Goal: Task Accomplishment & Management: Manage account settings

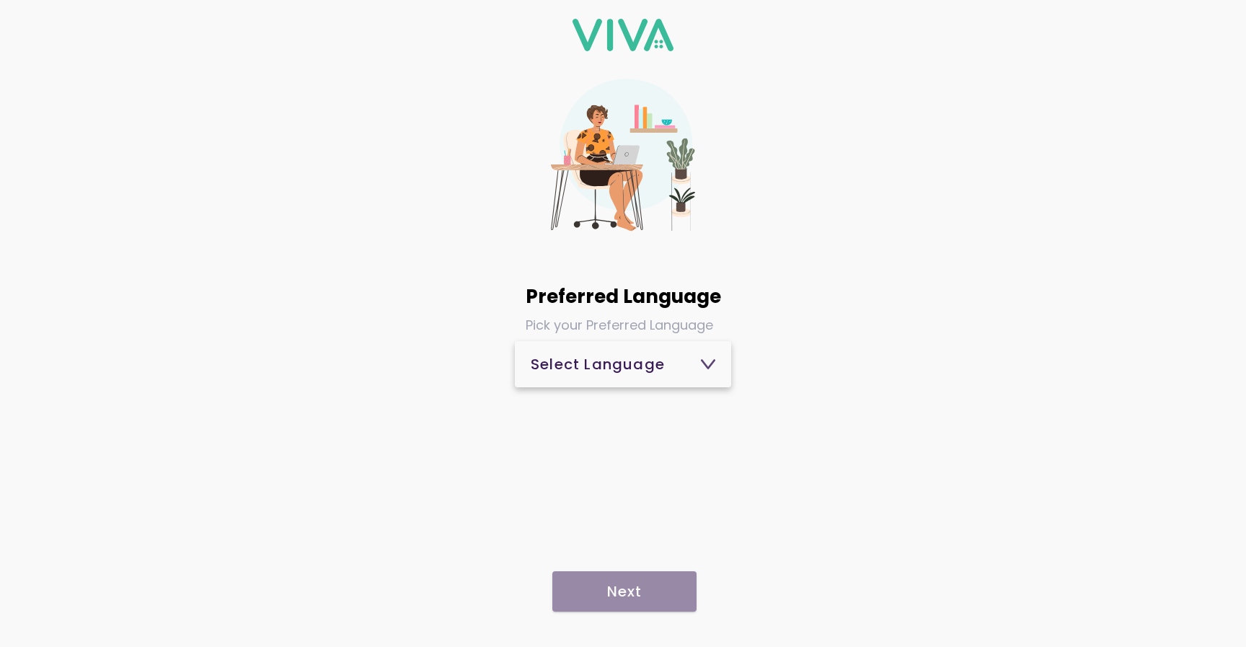
click at [673, 354] on span "Select Language" at bounding box center [623, 364] width 185 height 35
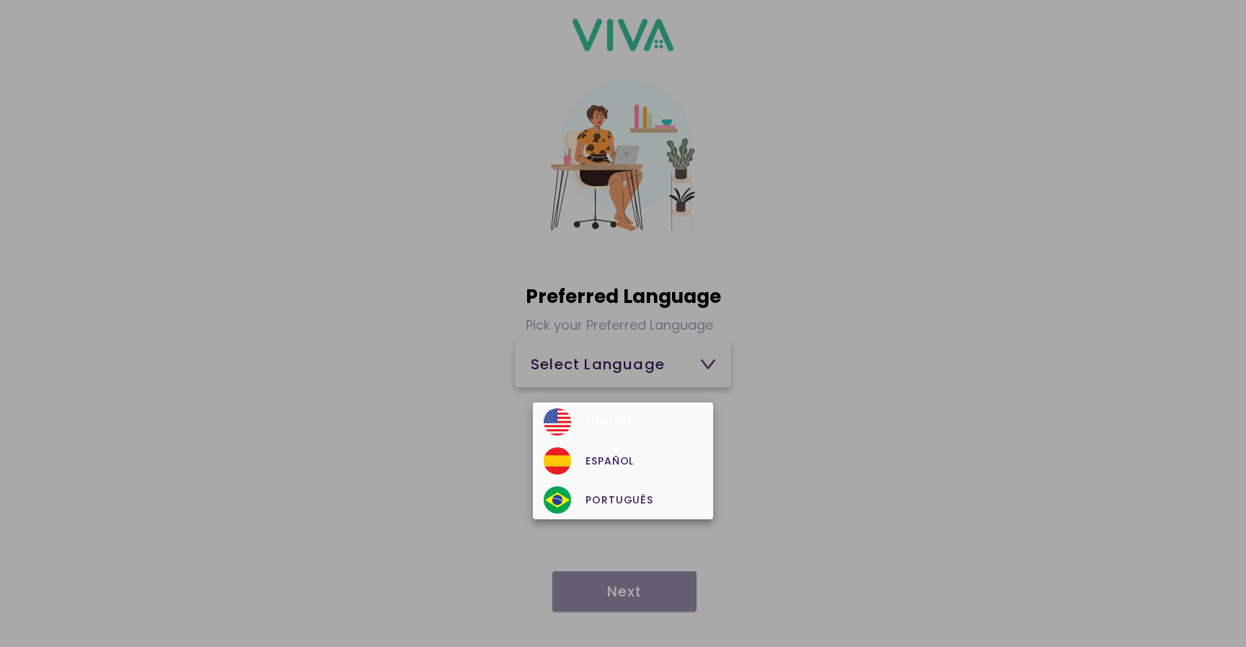
click at [630, 415] on div "English" at bounding box center [623, 421] width 158 height 27
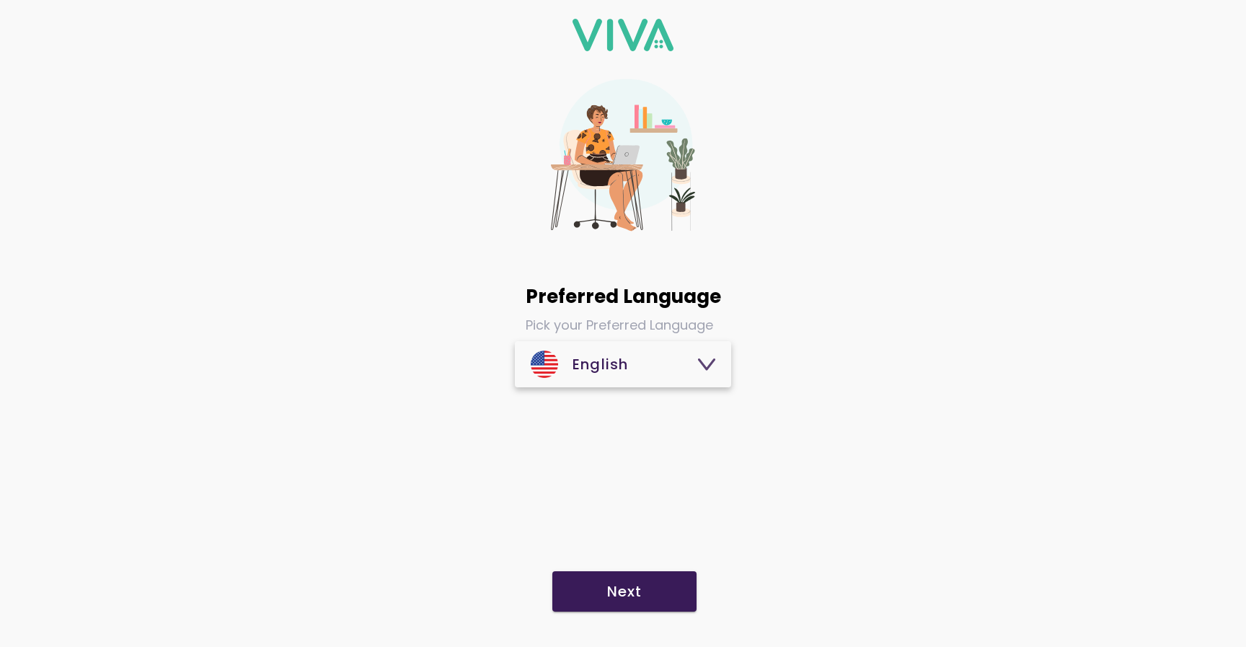
click at [649, 588] on span "Next" at bounding box center [624, 591] width 115 height 14
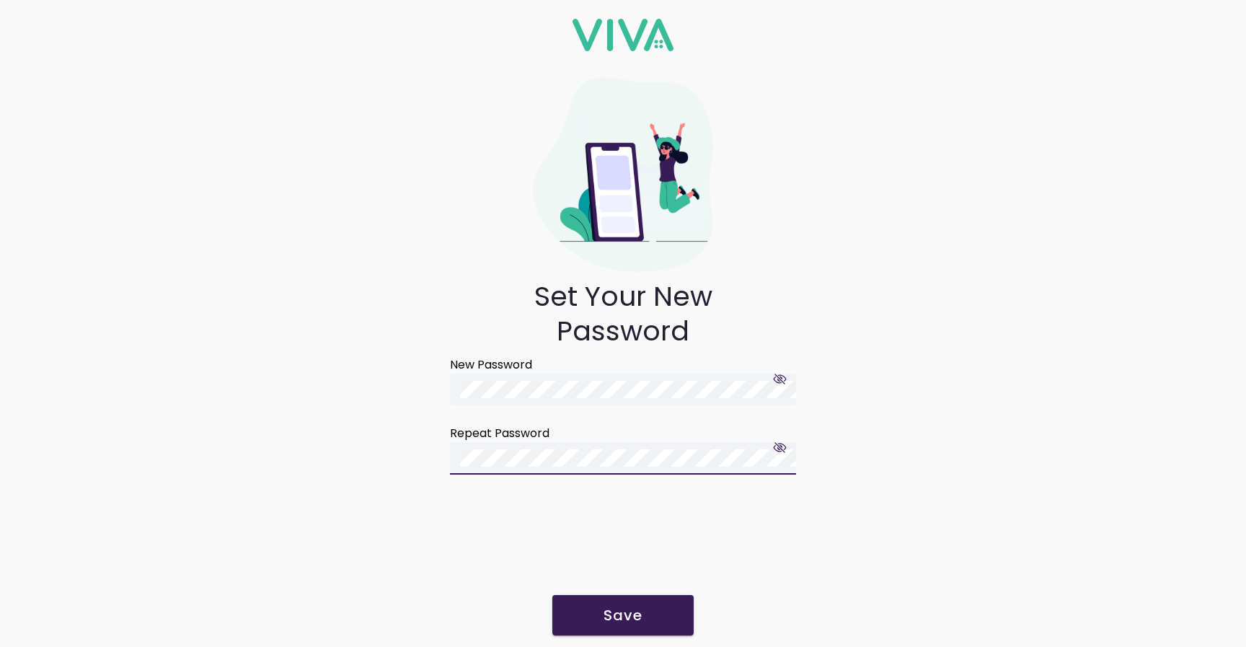
click at [787, 381] on span "button" at bounding box center [781, 379] width 14 height 14
click at [604, 627] on button "Save" at bounding box center [622, 615] width 141 height 40
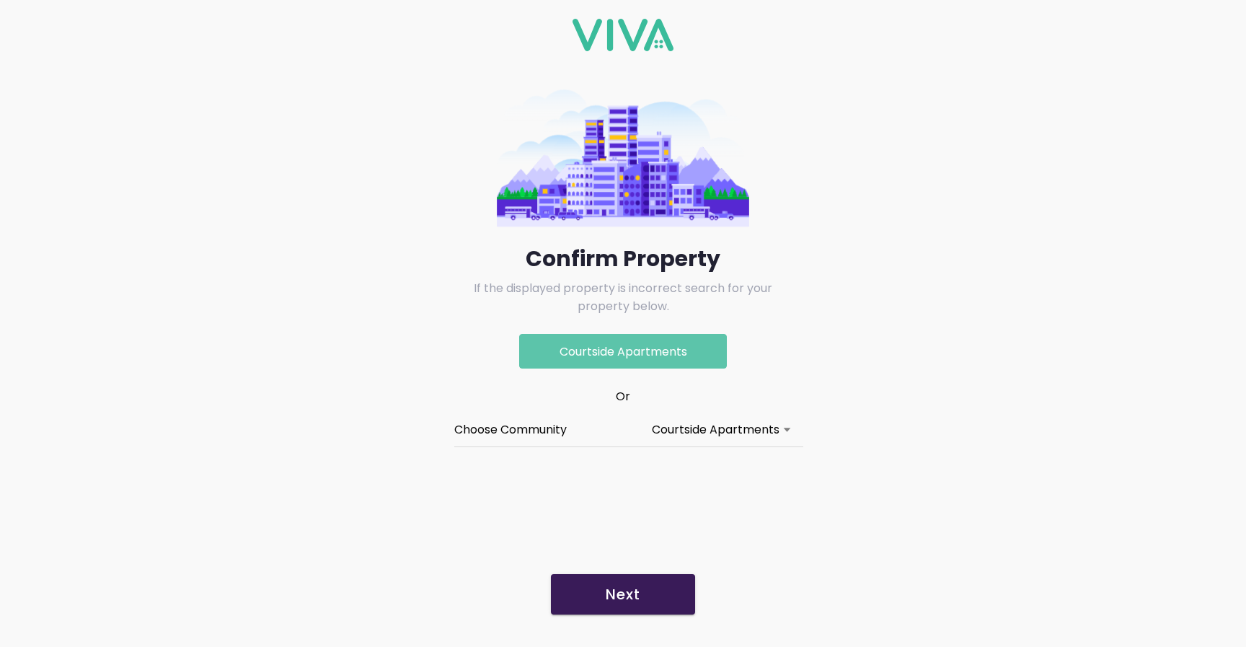
click at [617, 610] on button "Next" at bounding box center [623, 594] width 144 height 40
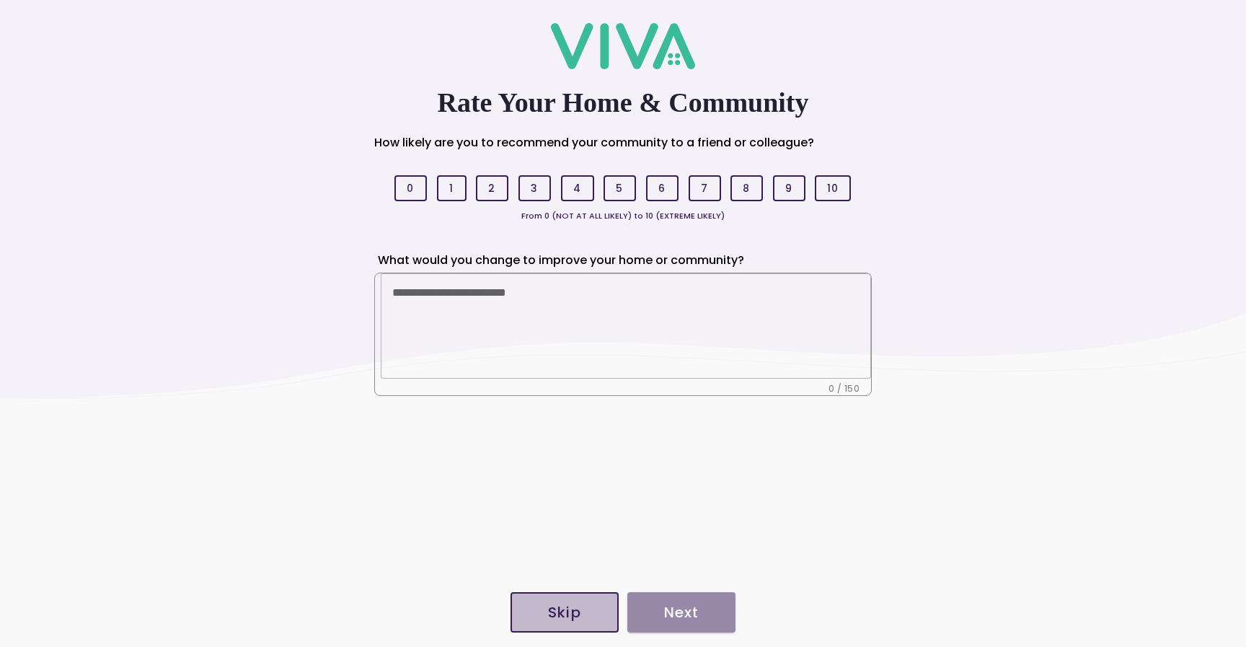
click at [0, 0] on slot "Skip" at bounding box center [0, 0] width 0 height 0
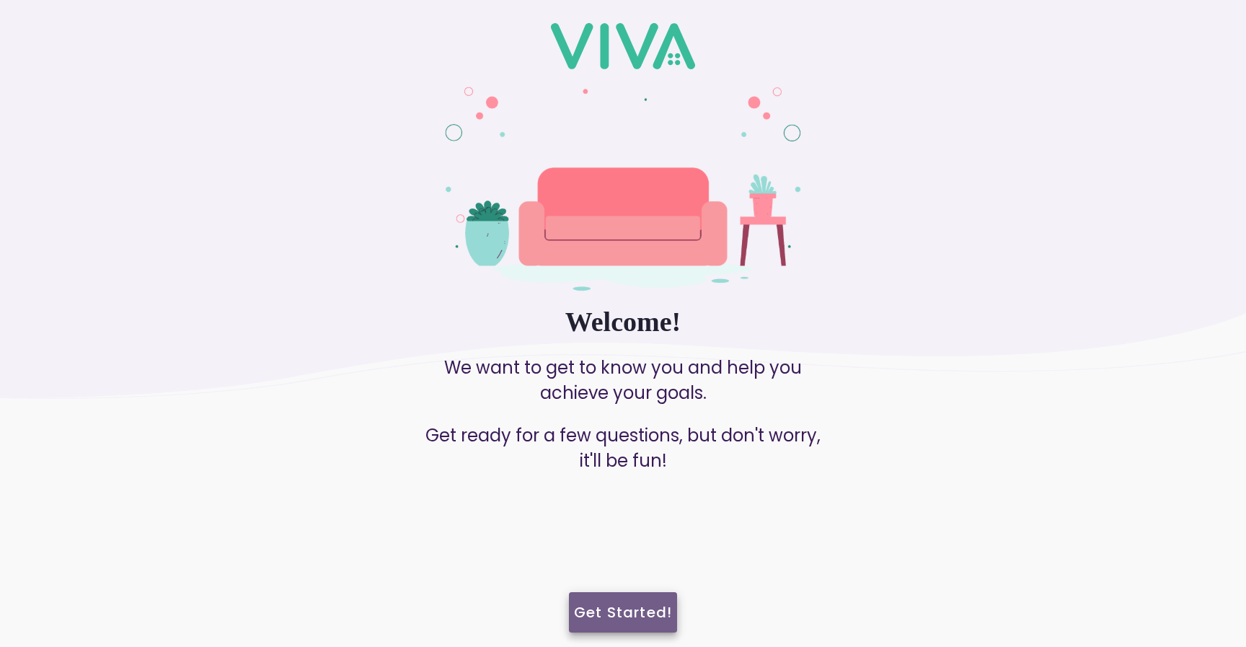
click at [0, 0] on slot "Get Started!" at bounding box center [0, 0] width 0 height 0
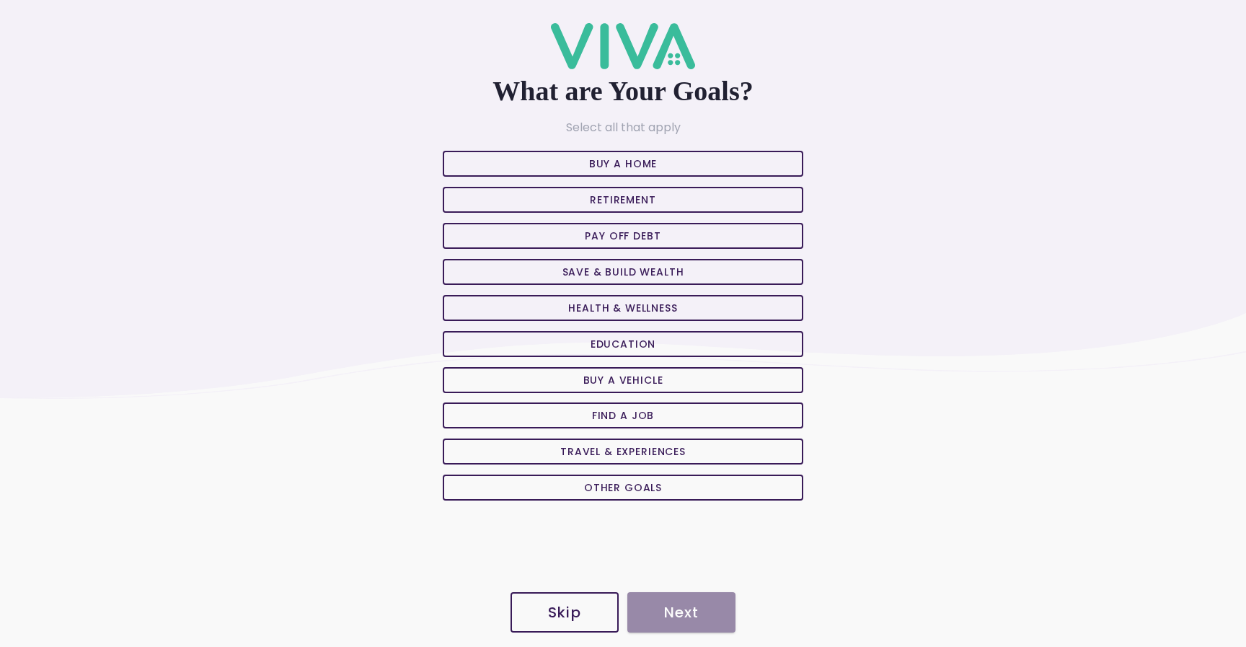
click at [703, 168] on button "Buy A Home" at bounding box center [623, 164] width 361 height 26
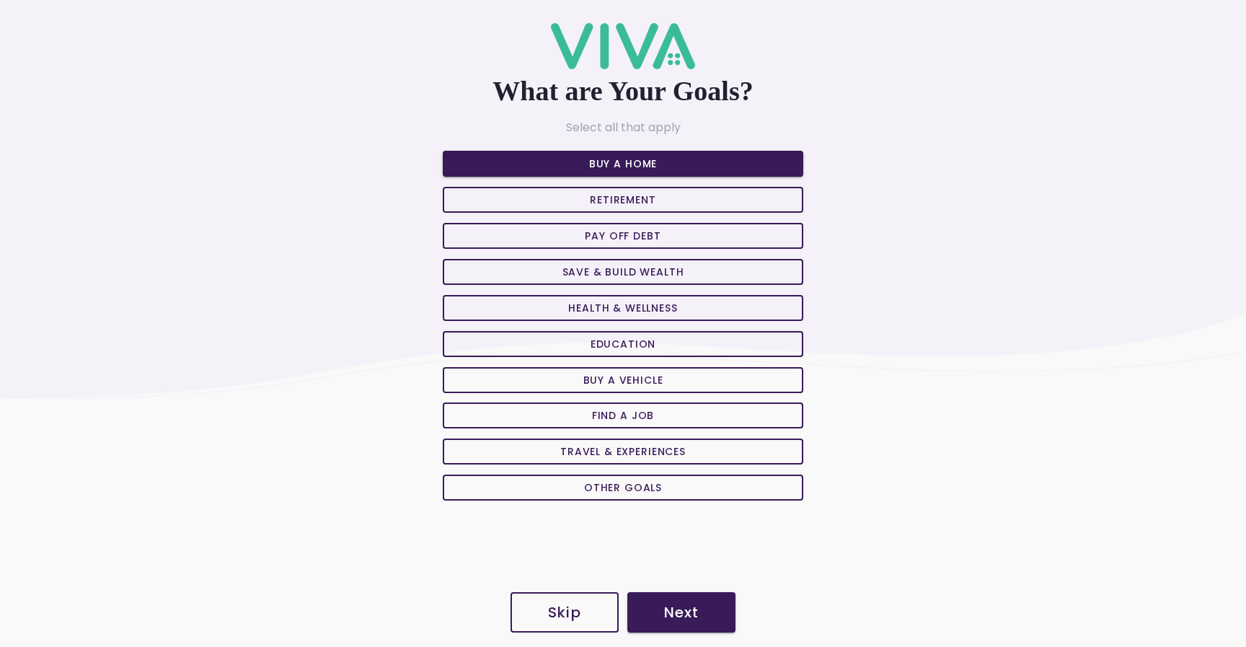
click at [713, 589] on link "Next" at bounding box center [681, 612] width 108 height 46
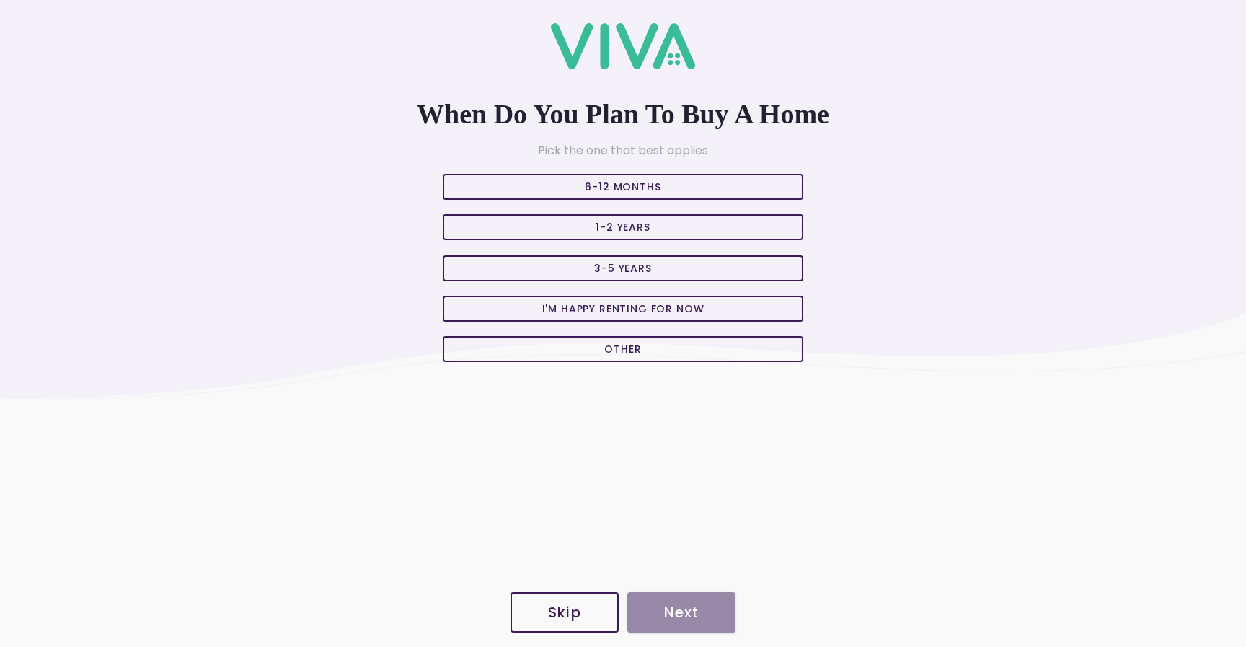
click at [0, 0] on slot "6-12 Months" at bounding box center [0, 0] width 0 height 0
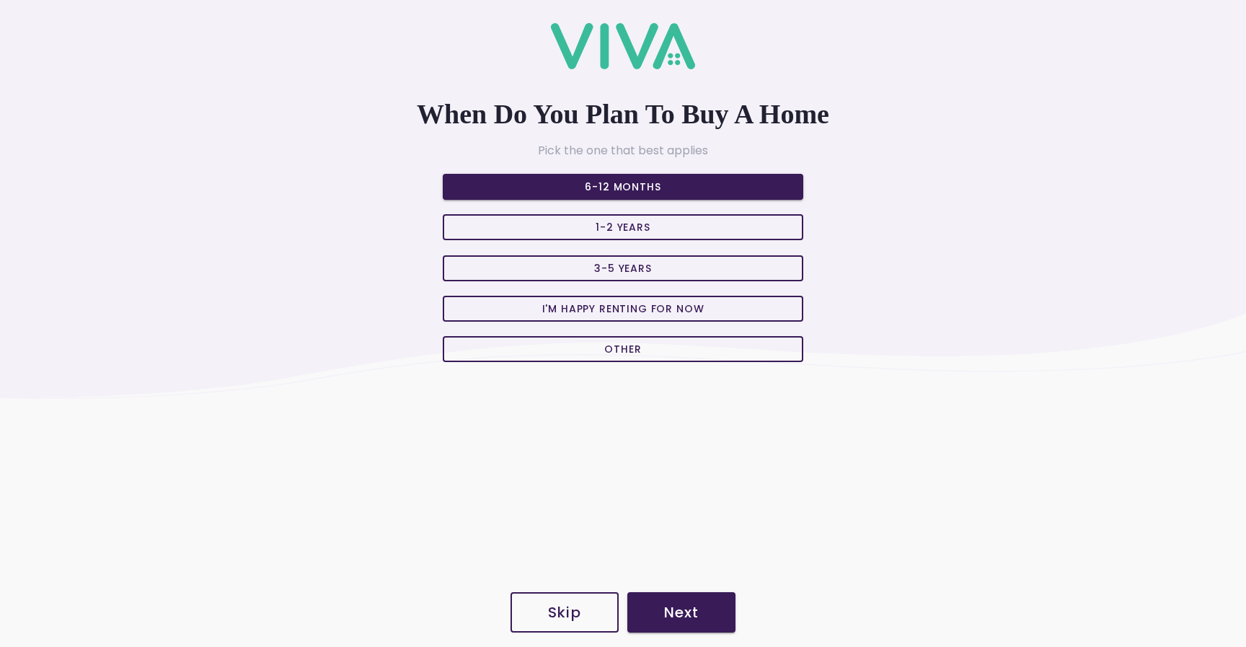
click at [671, 596] on button "Next" at bounding box center [681, 612] width 108 height 40
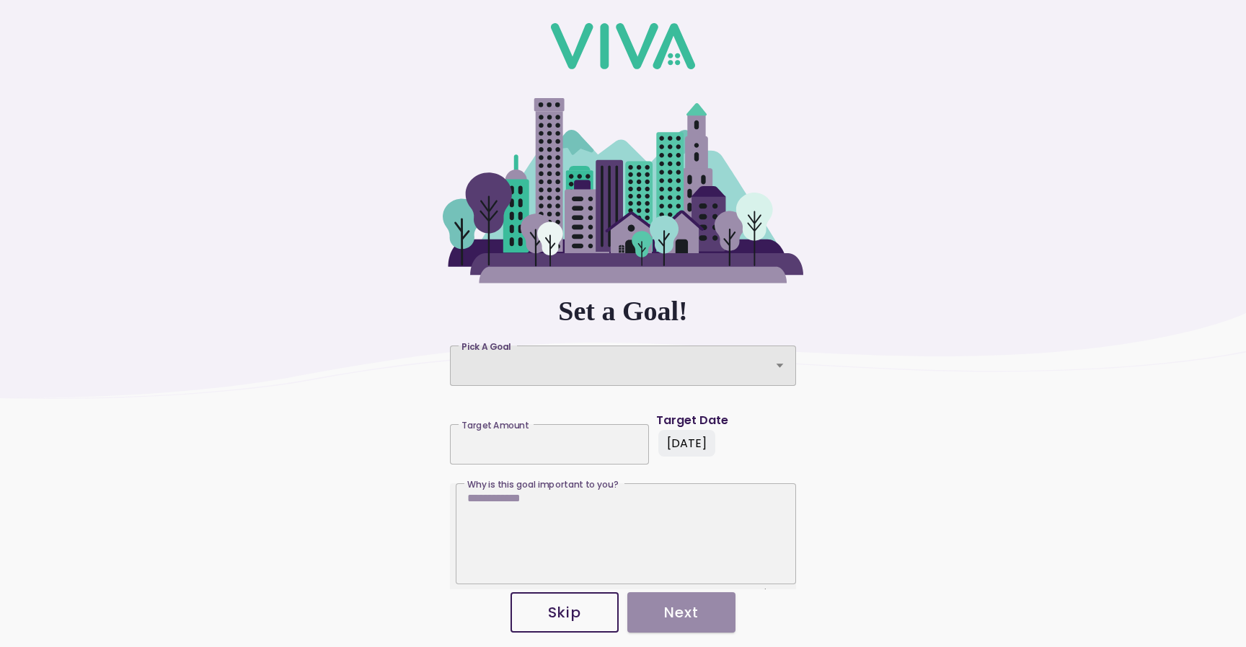
click at [583, 374] on div "Pick A Goal" at bounding box center [623, 365] width 346 height 40
click at [583, 374] on button "Pick A Goal Pick A Goal" at bounding box center [623, 365] width 346 height 40
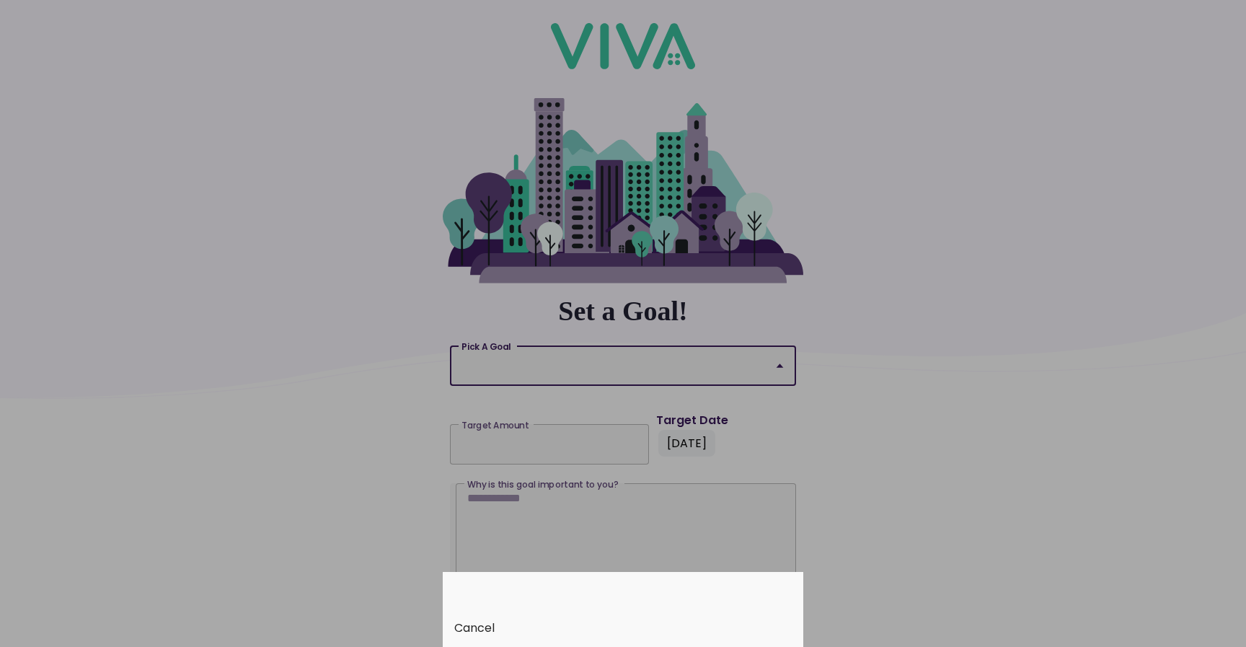
click at [526, 634] on button "Cancel" at bounding box center [623, 627] width 361 height 37
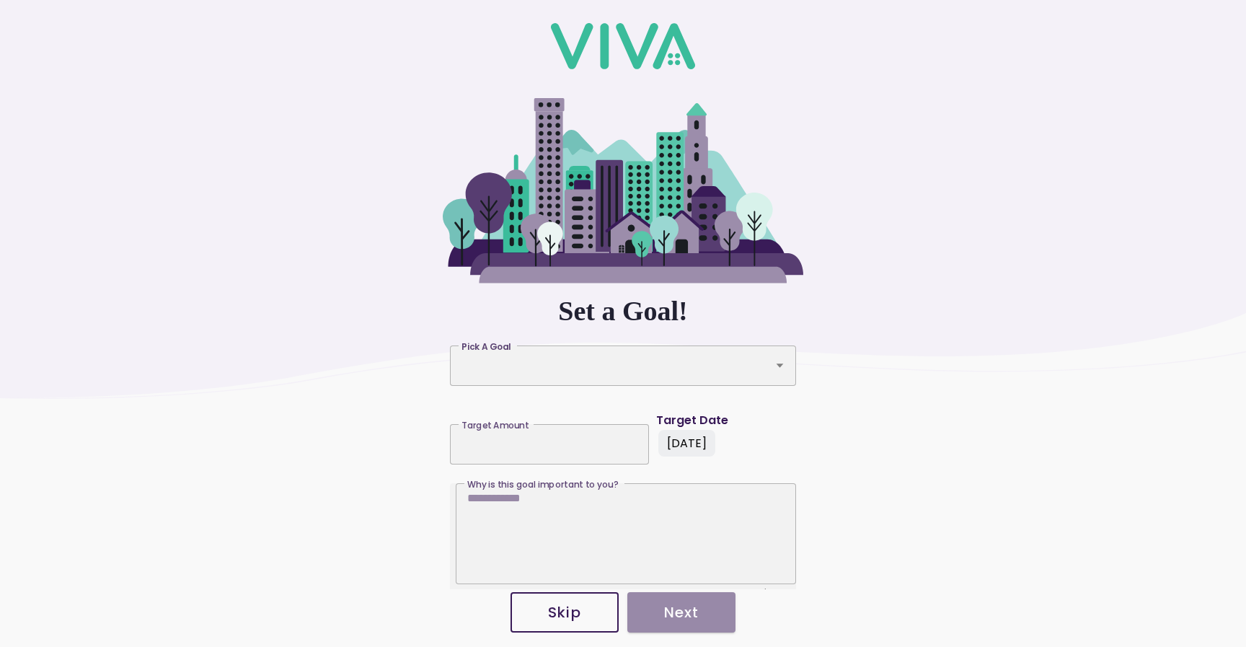
click at [0, 0] on slot "Skip" at bounding box center [0, 0] width 0 height 0
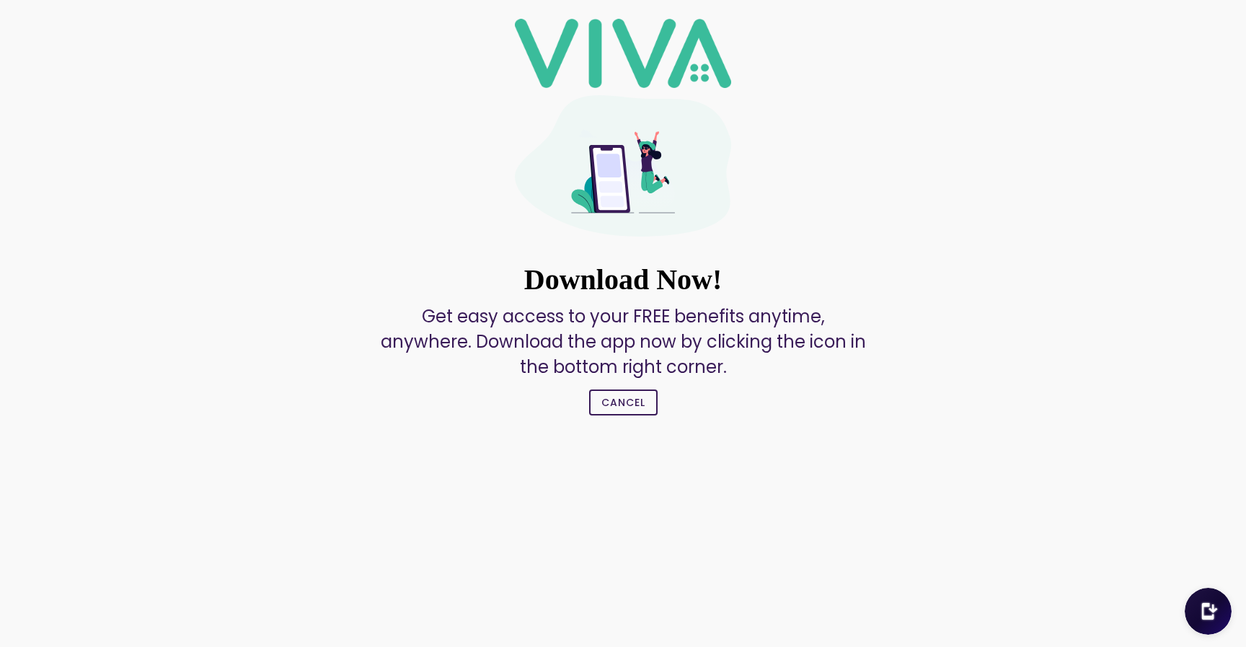
click at [645, 402] on button "Cancel" at bounding box center [623, 402] width 69 height 26
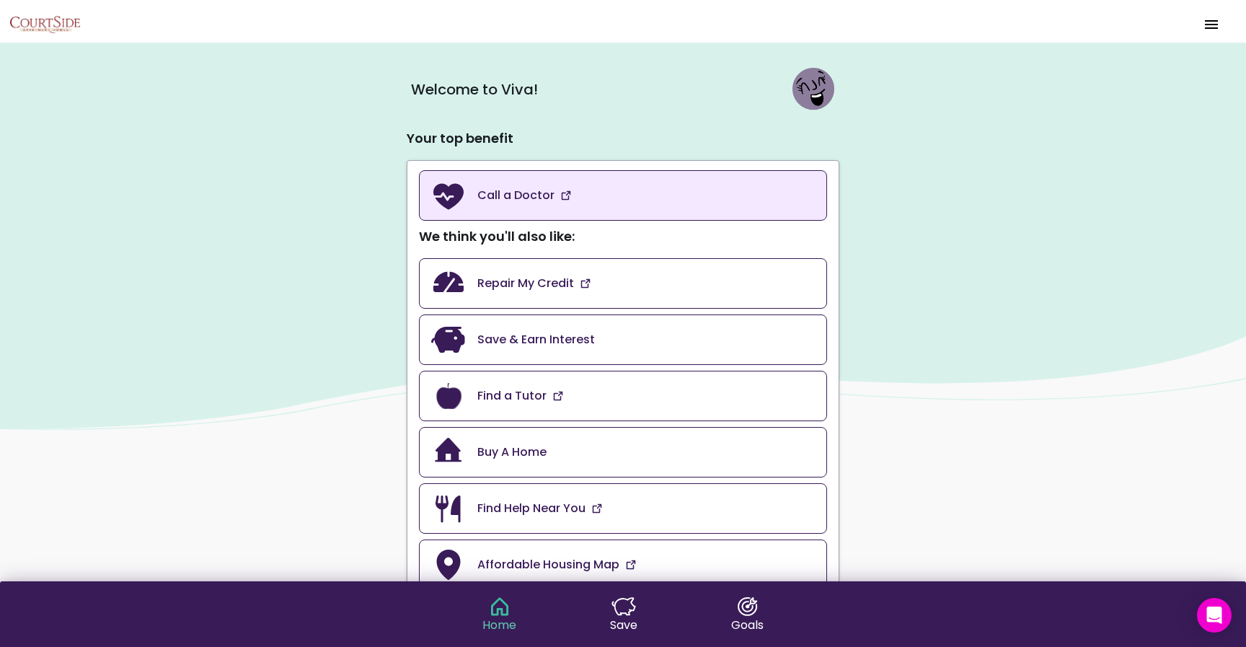
click at [611, 196] on link "Call a Doctor" at bounding box center [623, 195] width 408 height 50
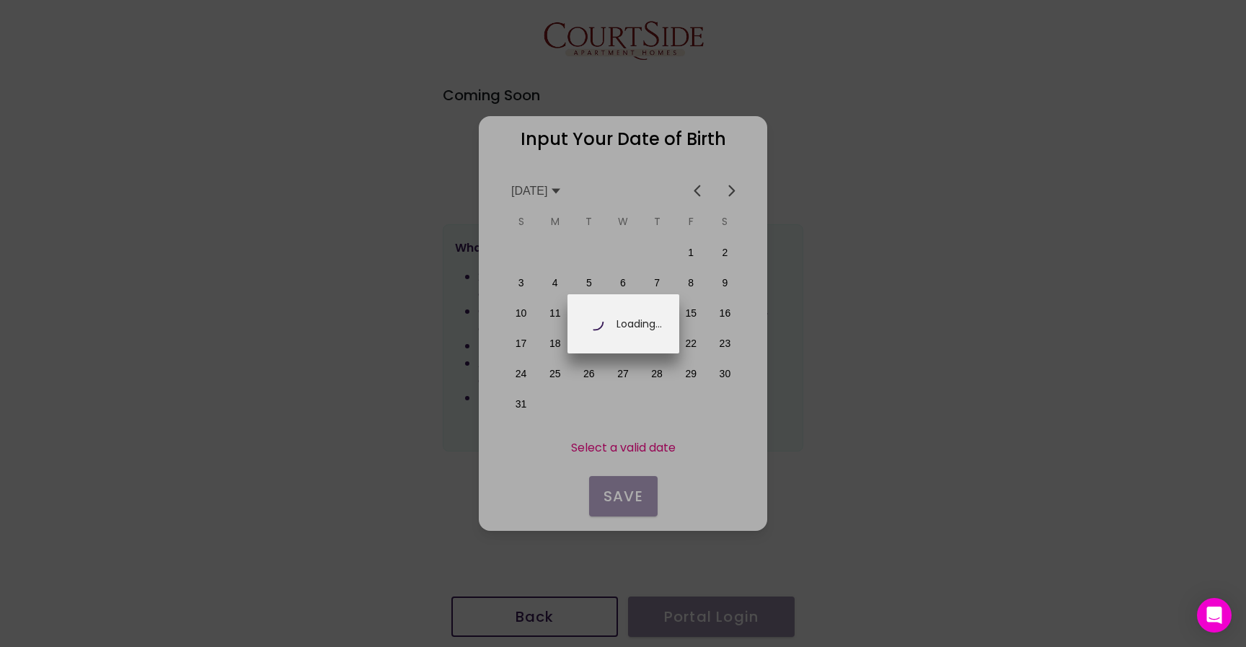
scroll to position [0, 252]
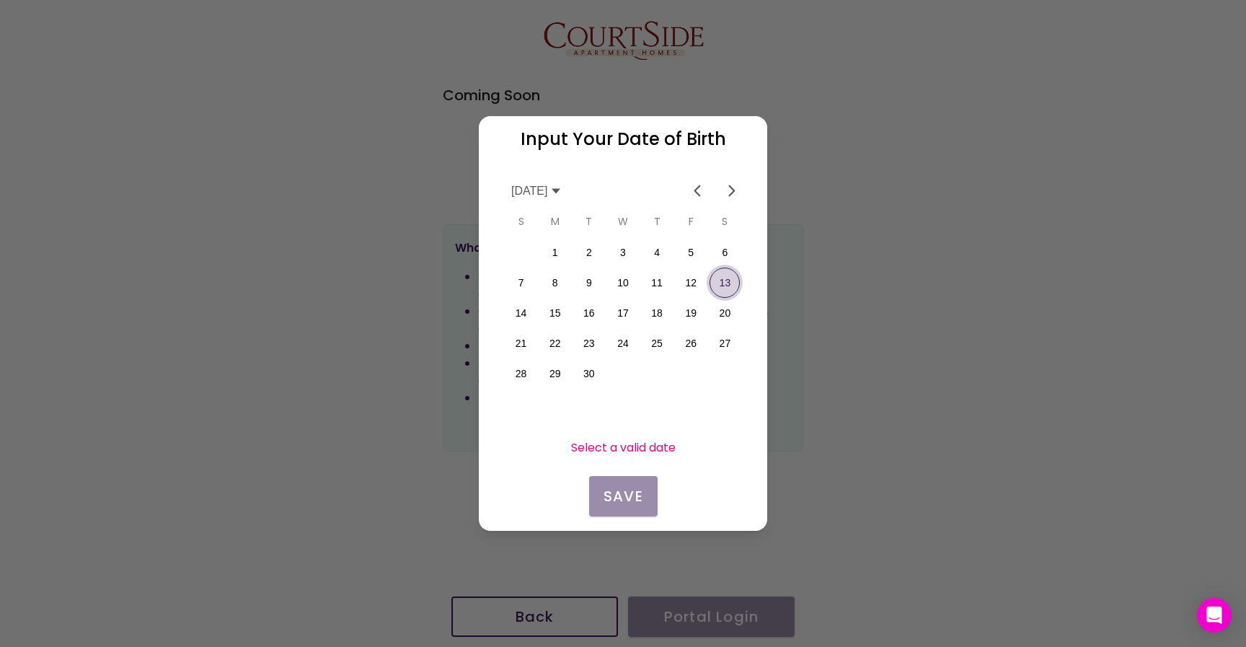
click at [718, 281] on button "13" at bounding box center [725, 283] width 30 height 30
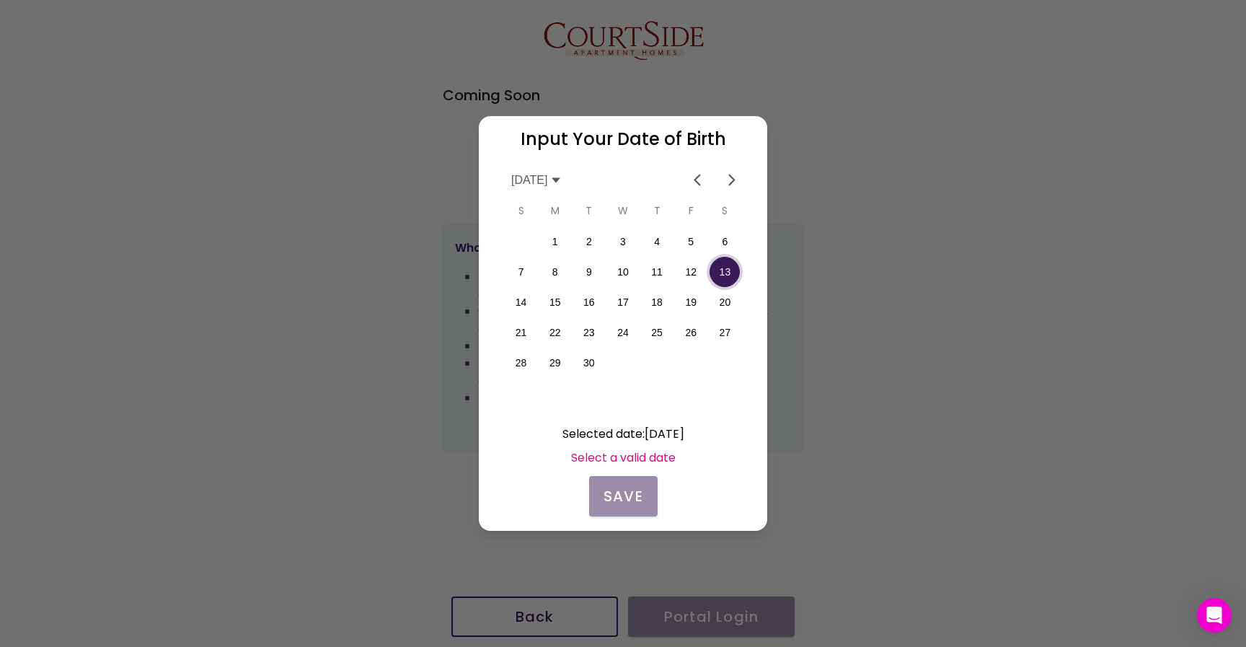
click at [562, 177] on icon at bounding box center [556, 181] width 12 height 12
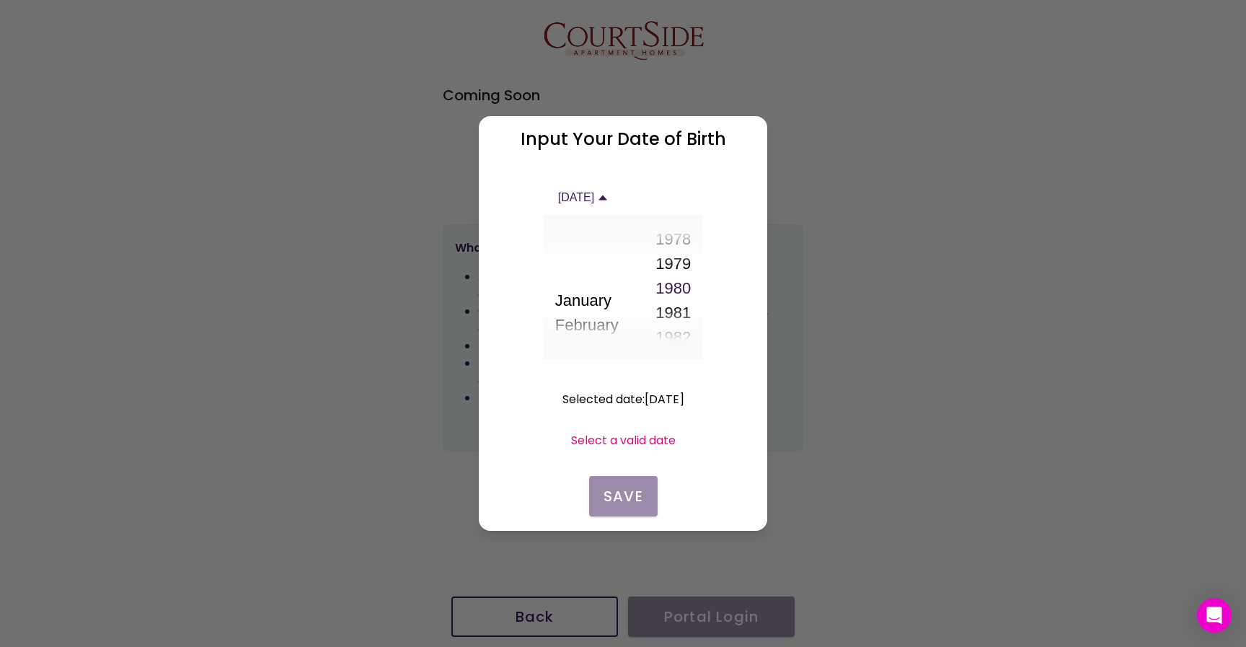
click at [685, 259] on ion-picker-column-internal at bounding box center [673, 287] width 58 height 144
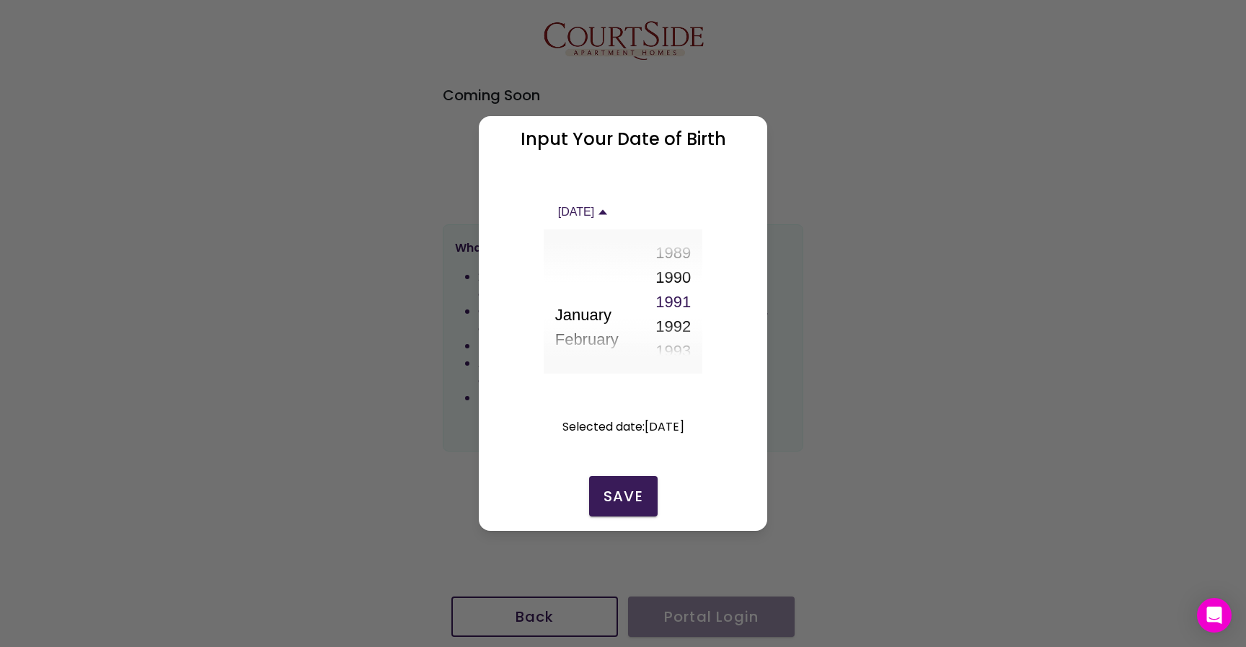
scroll to position [1632, 0]
click at [683, 299] on button "1991" at bounding box center [673, 301] width 35 height 25
click at [623, 485] on button "Save" at bounding box center [623, 496] width 69 height 40
click at [0, 0] on slot "Save" at bounding box center [0, 0] width 0 height 0
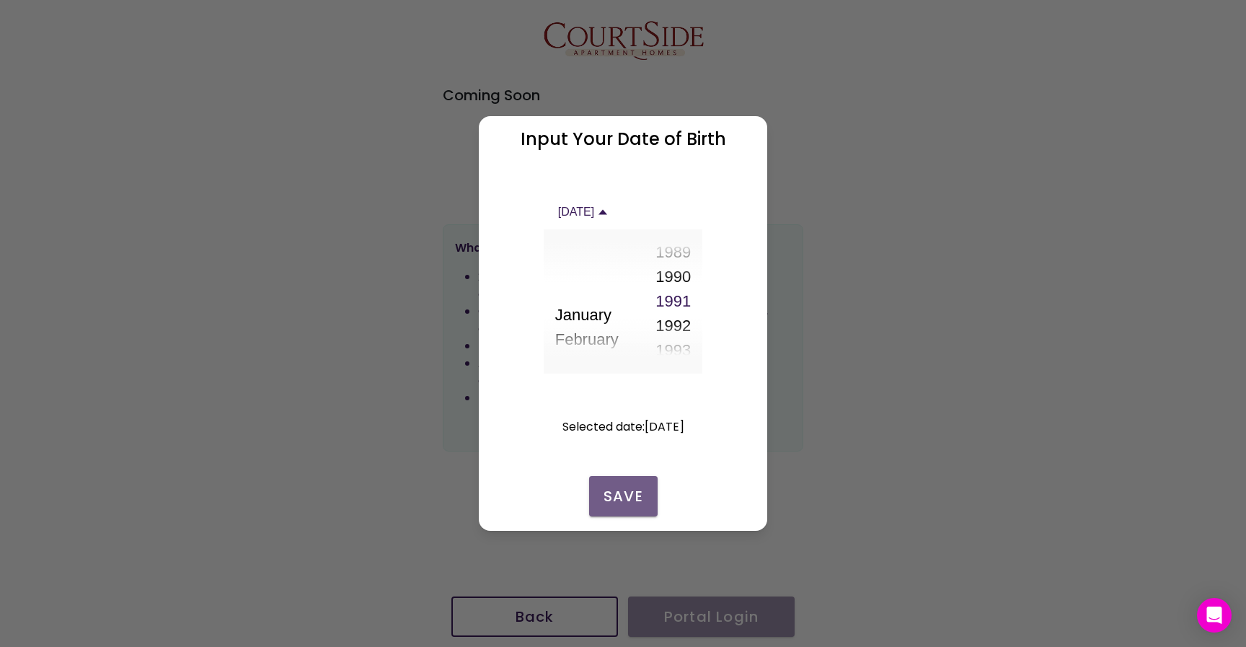
click at [0, 0] on slot "Save" at bounding box center [0, 0] width 0 height 0
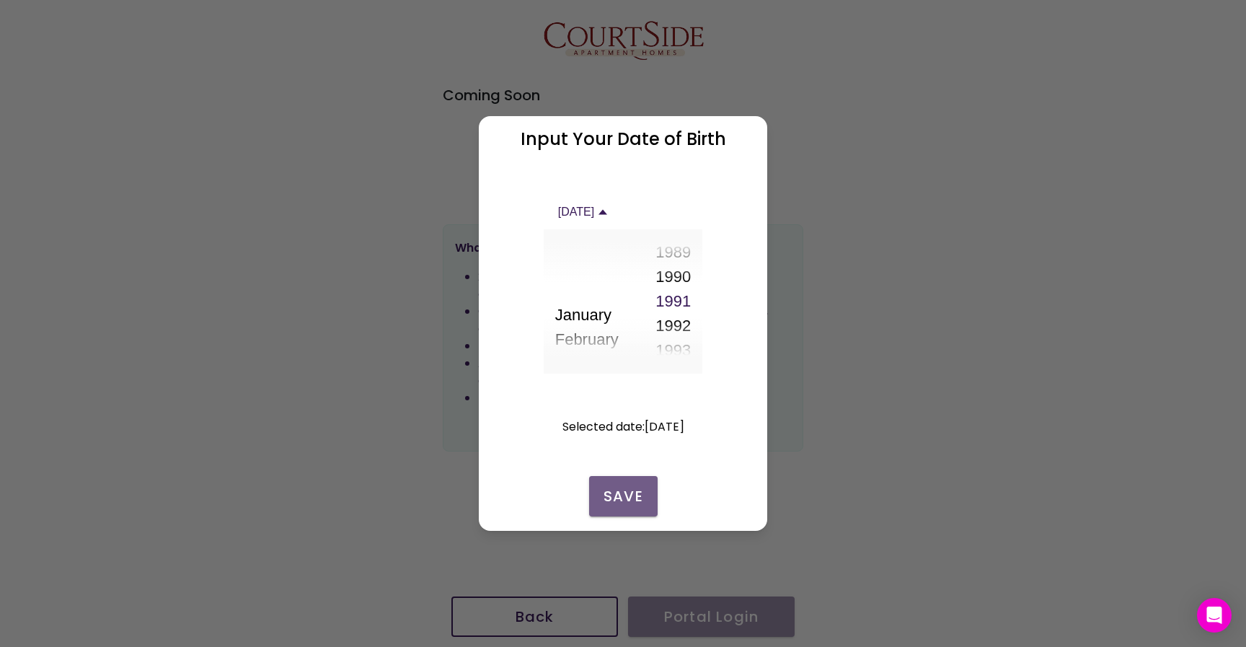
click at [583, 492] on div "Input Your Date of Birth Selected date : 09/13/1991 Save" at bounding box center [623, 323] width 288 height 415
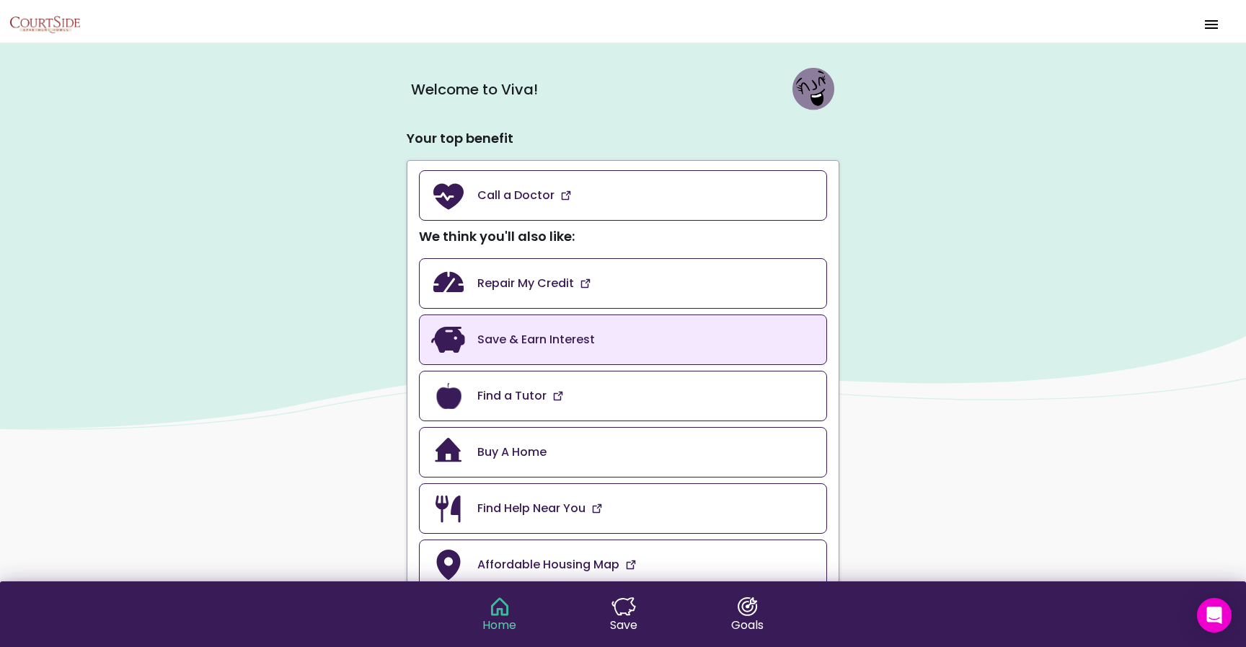
click at [610, 332] on link "Save & Earn Interest" at bounding box center [623, 339] width 408 height 50
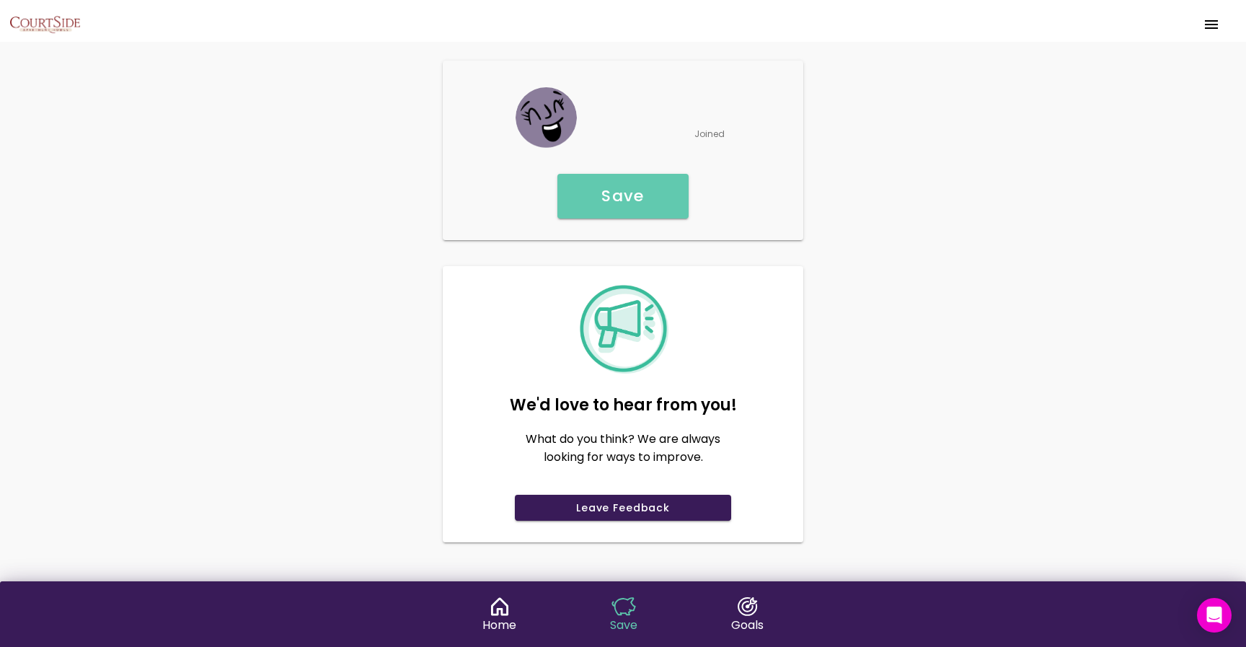
click at [1207, 35] on span "menu" at bounding box center [1211, 24] width 23 height 35
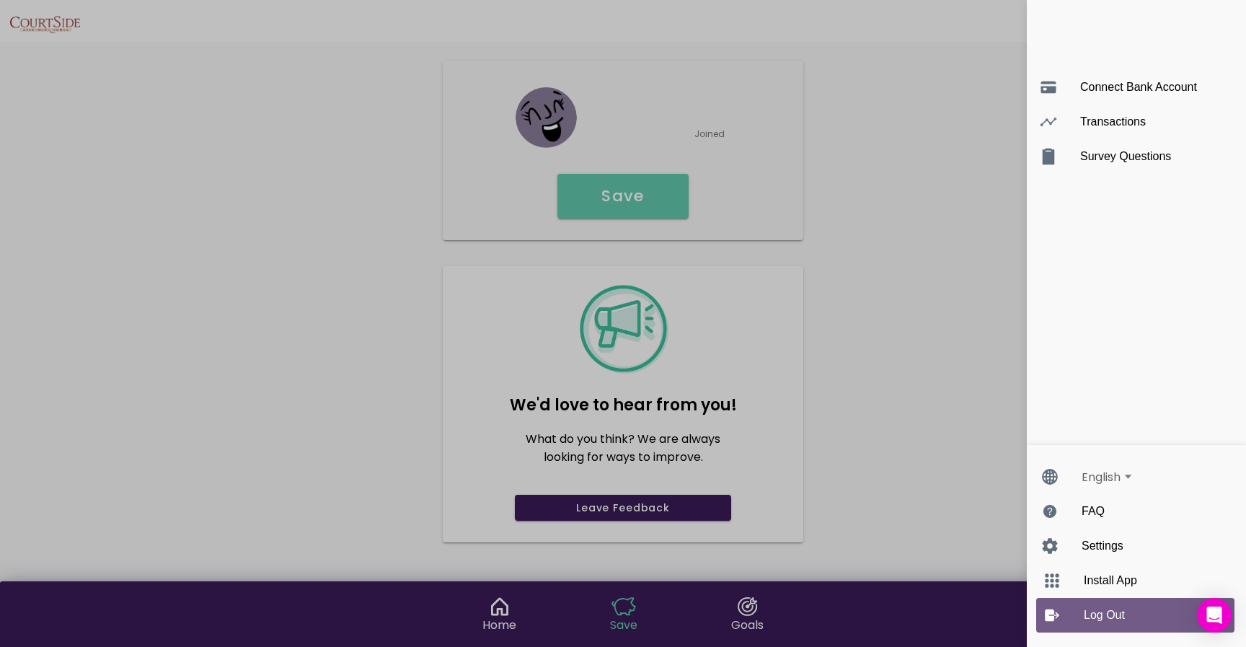
click at [1103, 622] on ion-label "Log Out" at bounding box center [1150, 615] width 132 height 13
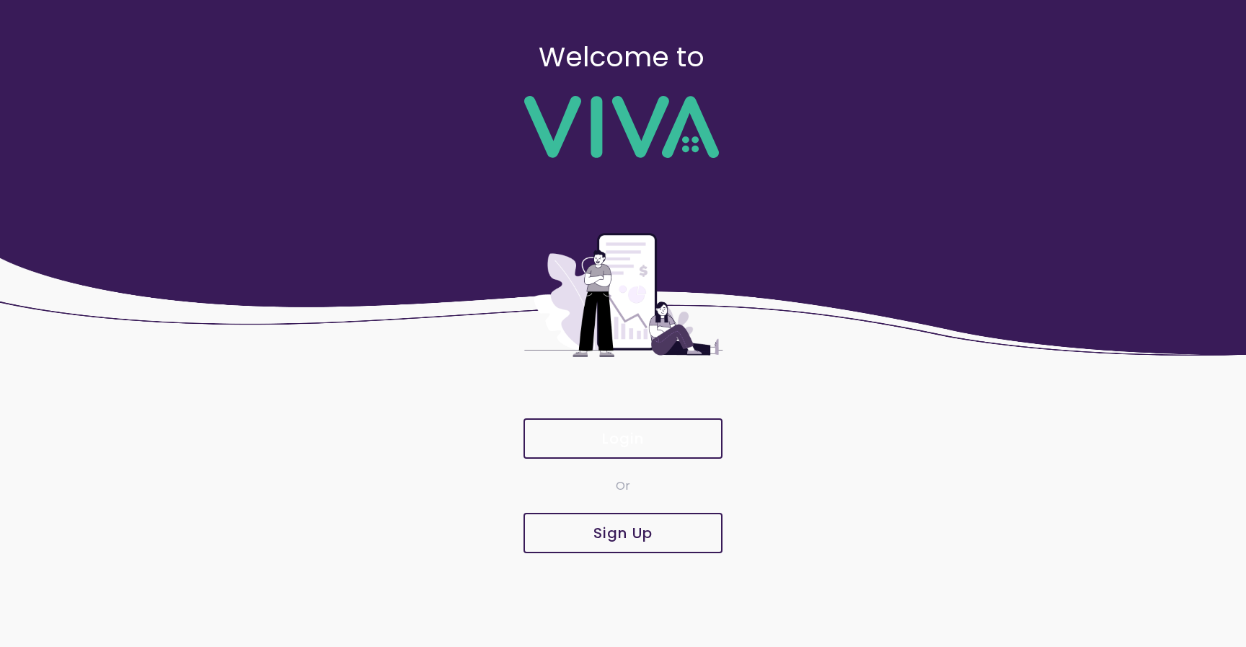
click at [596, 455] on button "Login" at bounding box center [623, 438] width 199 height 40
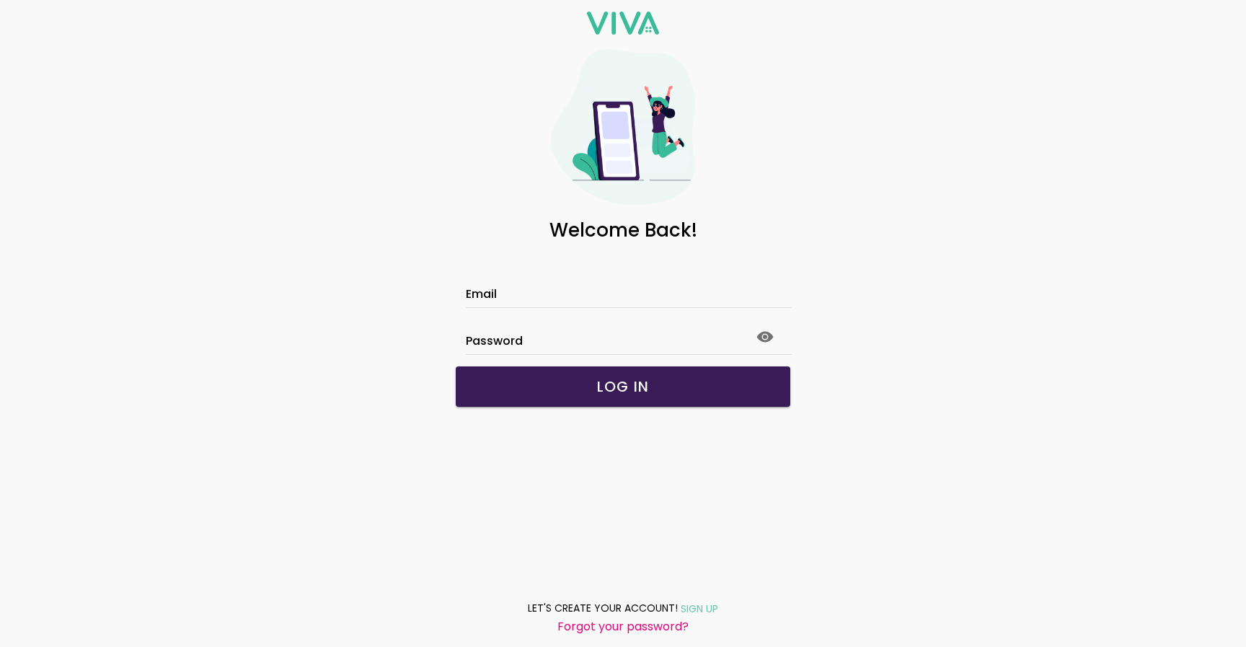
click at [530, 309] on div "Password" at bounding box center [623, 331] width 314 height 46
click at [533, 300] on input "Email" at bounding box center [623, 296] width 314 height 12
paste input "**********"
type input "**********"
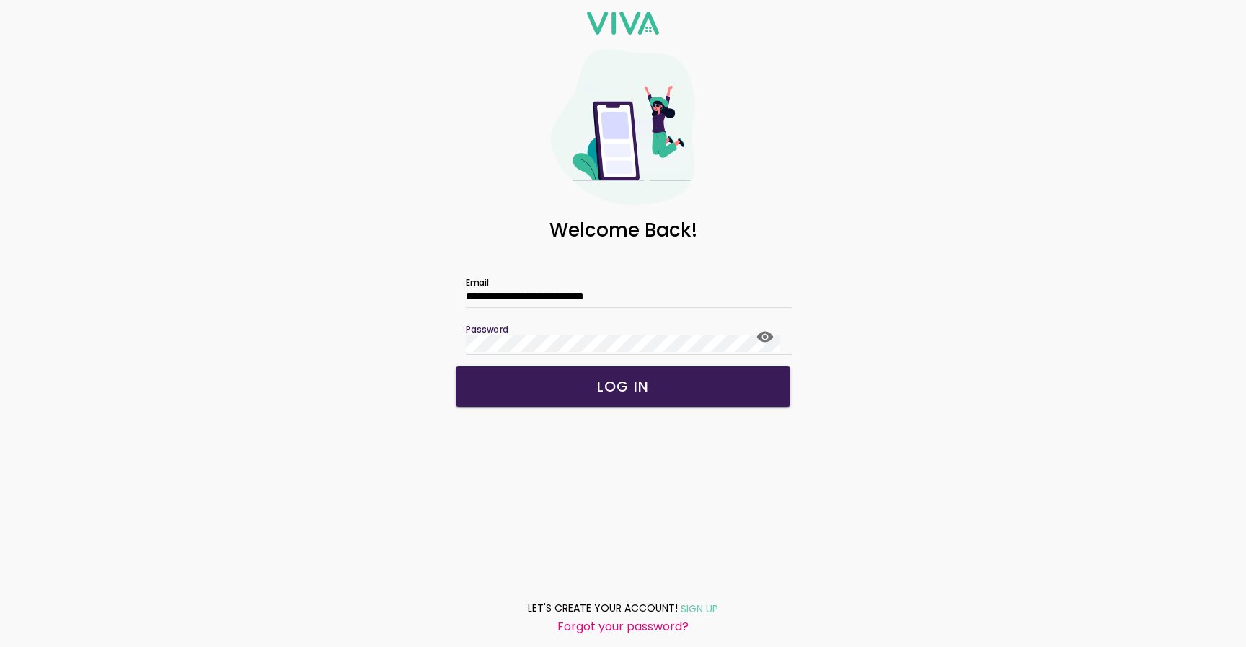
click at [576, 384] on span "LOG IN" at bounding box center [623, 386] width 306 height 14
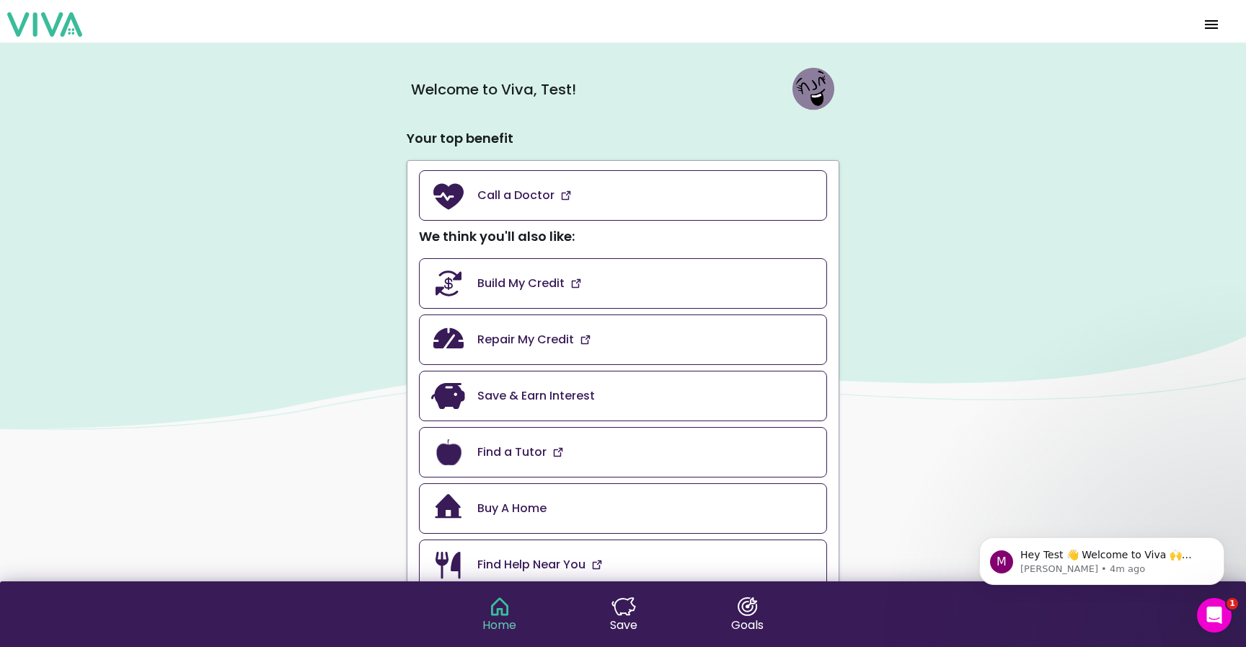
click at [625, 607] on img at bounding box center [624, 606] width 25 height 19
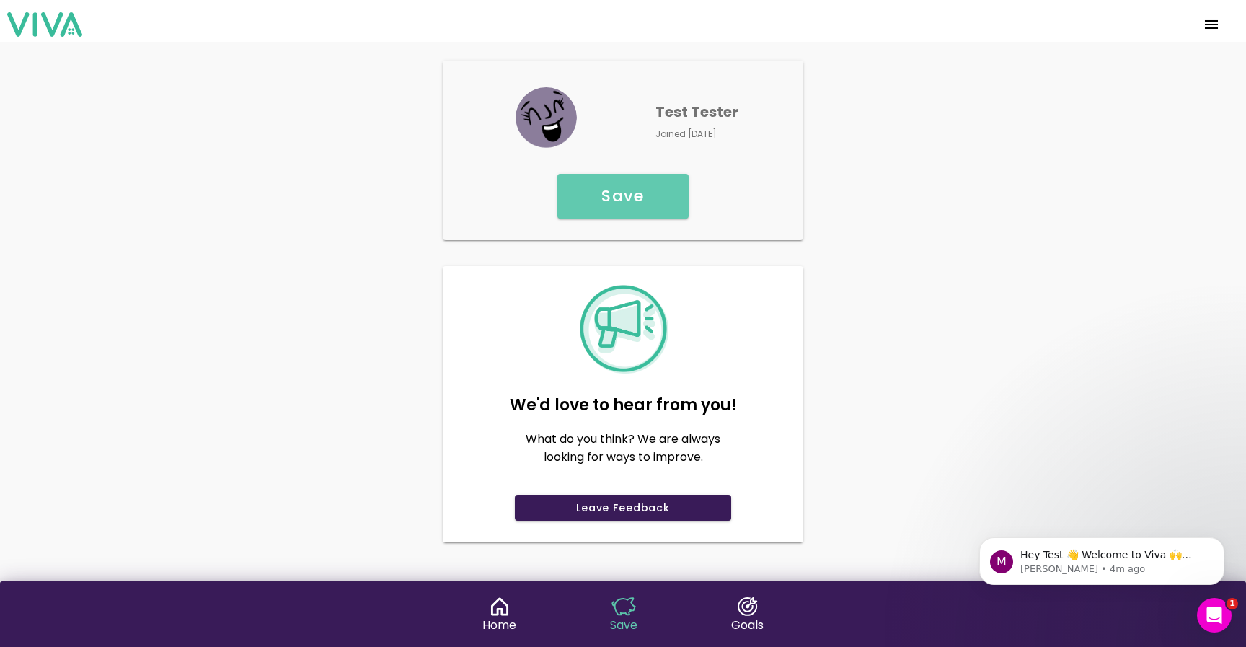
click at [0, 0] on slot "Goals" at bounding box center [0, 0] width 0 height 0
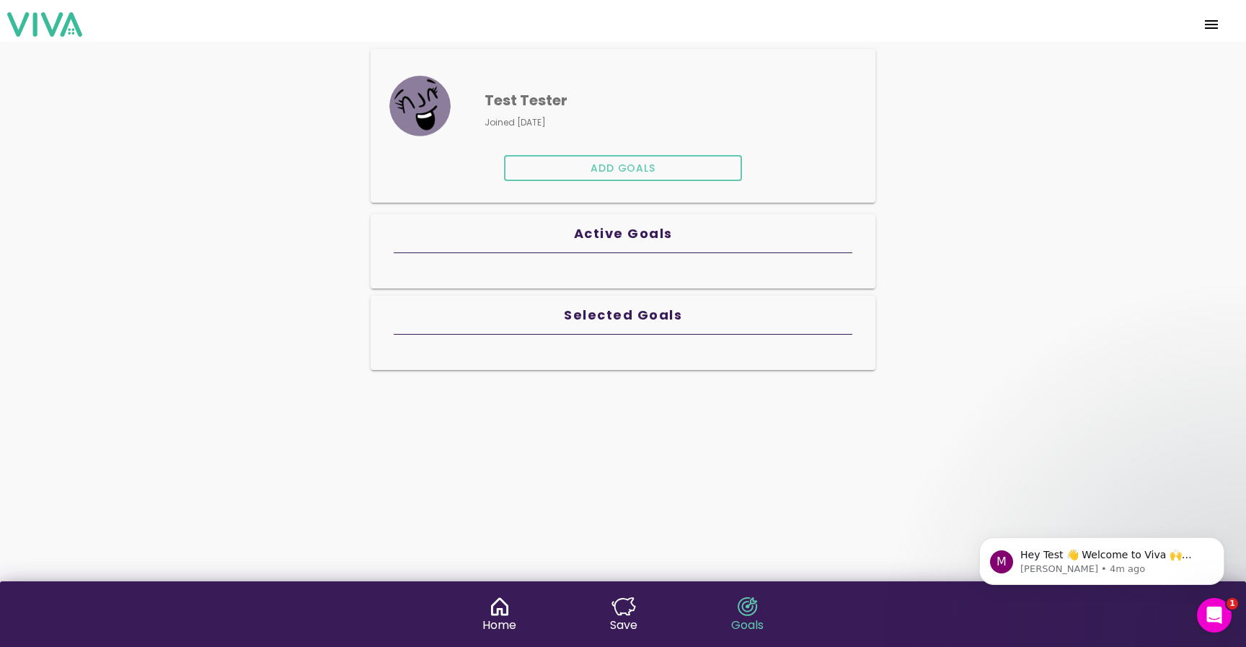
click at [642, 159] on button "Add Goals" at bounding box center [623, 168] width 238 height 26
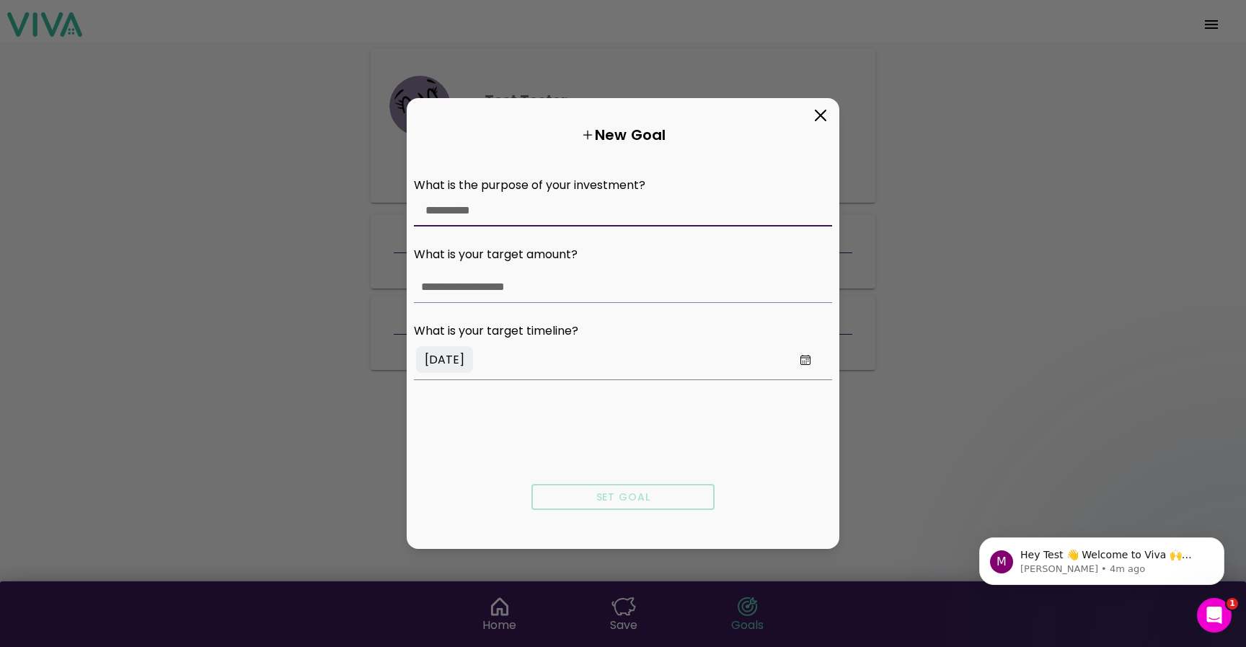
click at [524, 207] on input "text" at bounding box center [622, 210] width 395 height 12
click at [512, 282] on input "number" at bounding box center [621, 287] width 400 height 12
click at [819, 119] on icon at bounding box center [820, 115] width 23 height 23
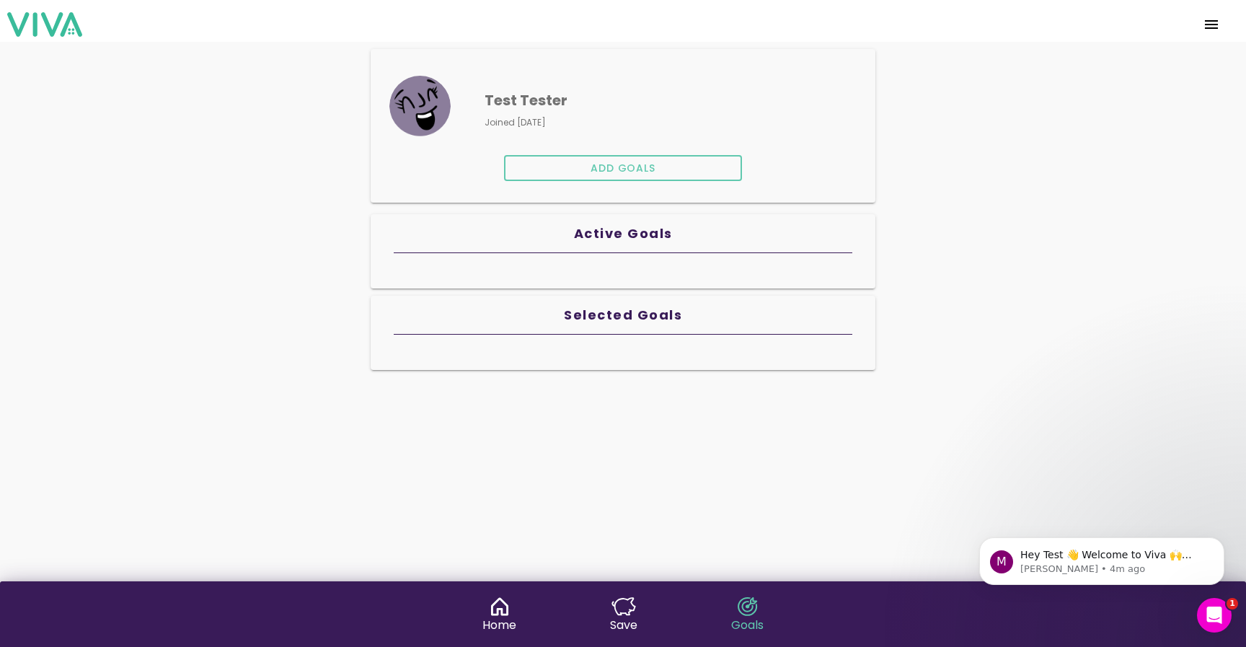
click at [32, 17] on img at bounding box center [44, 24] width 75 height 24
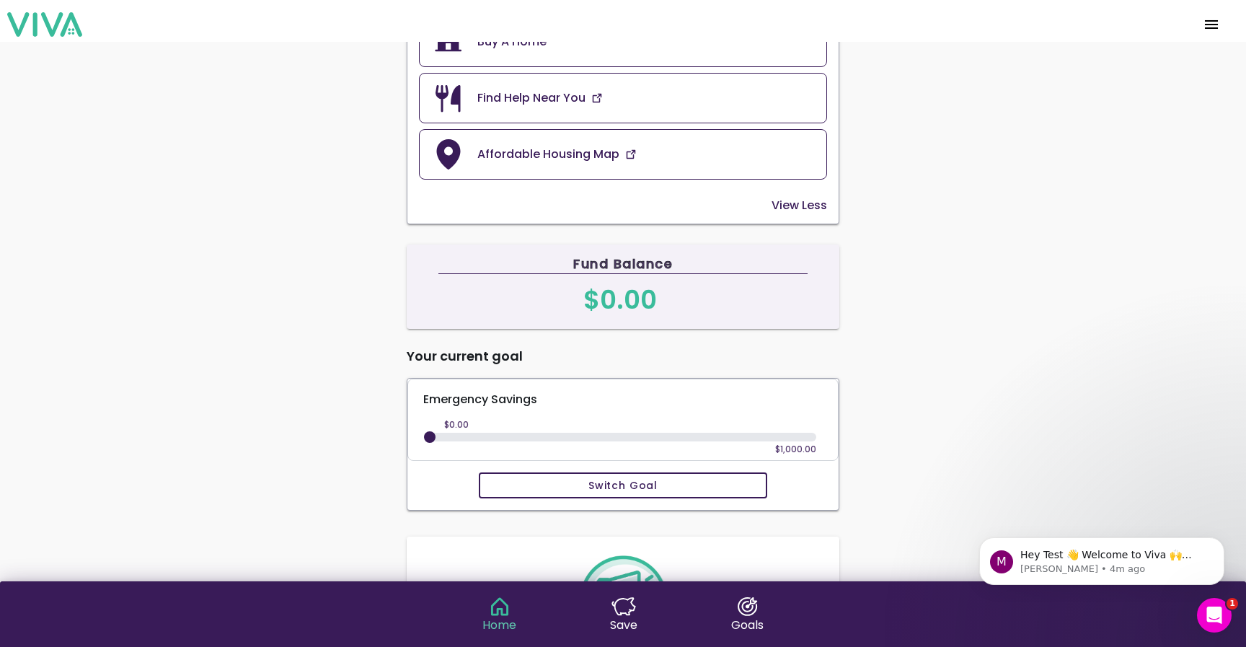
scroll to position [702, 0]
